Goal: Book appointment/travel/reservation

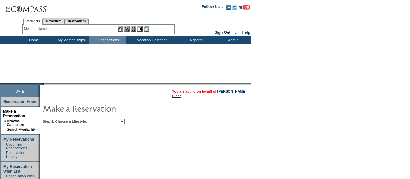
scroll to position [43, 0]
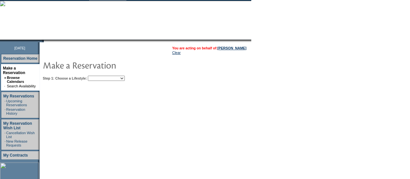
click at [125, 78] on select "Beach Leisure Metropolitan Mountain OIAL for Adventure OIAL for Couples OIAL fo…" at bounding box center [106, 78] width 37 height 5
select select "Beach"
click at [99, 76] on select "Beach Leisure Metropolitan Mountain OIAL for Adventure OIAL for Couples OIAL fo…" at bounding box center [106, 78] width 37 height 5
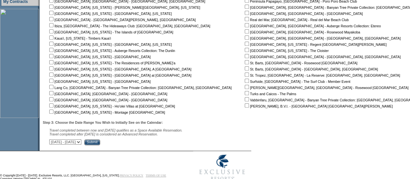
scroll to position [187, 0]
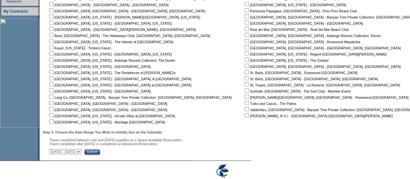
click at [54, 74] on input "checkbox" at bounding box center [51, 72] width 4 height 4
checkbox input "true"
click at [54, 67] on input "checkbox" at bounding box center [51, 66] width 4 height 4
checkbox input "true"
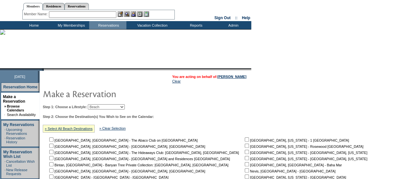
scroll to position [0, 0]
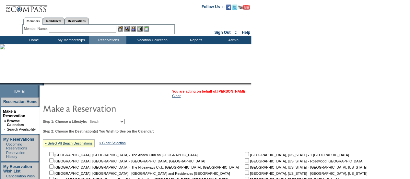
click at [232, 91] on link "[PERSON_NAME]" at bounding box center [232, 91] width 29 height 4
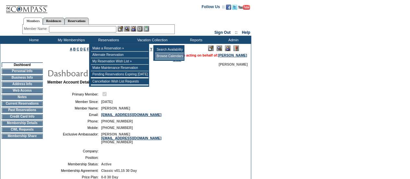
click at [173, 55] on td "Browse Calendars" at bounding box center [169, 56] width 29 height 6
